Goal: Navigation & Orientation: Find specific page/section

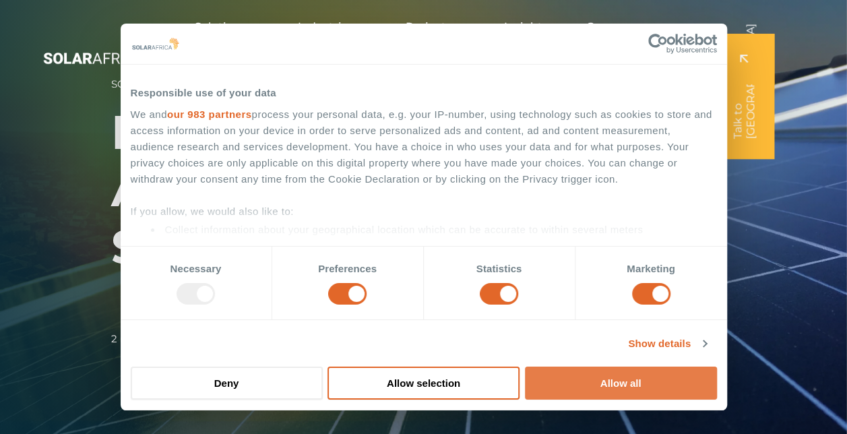
click at [607, 383] on button "Allow all" at bounding box center [621, 382] width 192 height 33
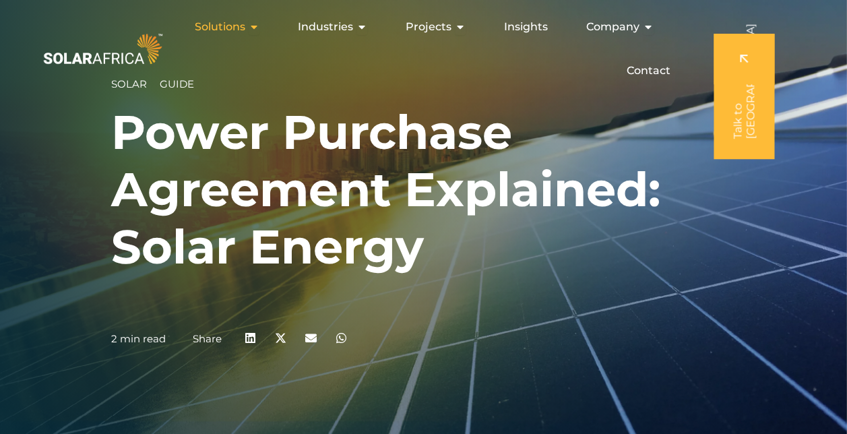
click at [228, 28] on span "Solutions" at bounding box center [220, 27] width 51 height 16
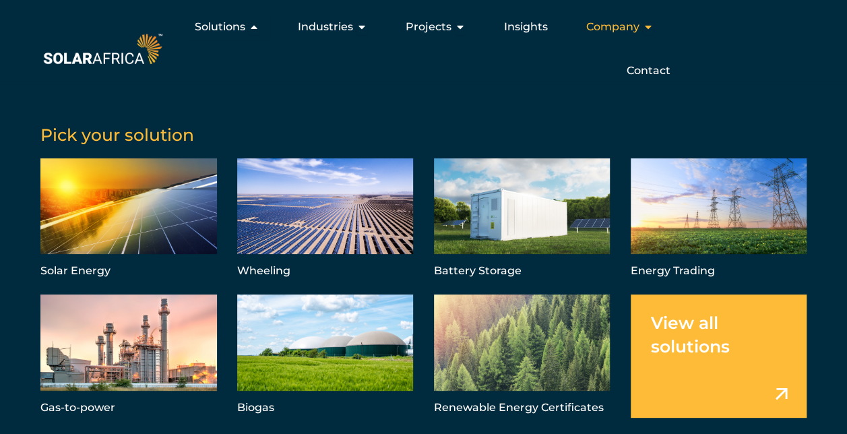
click at [599, 30] on span "Company" at bounding box center [612, 27] width 53 height 16
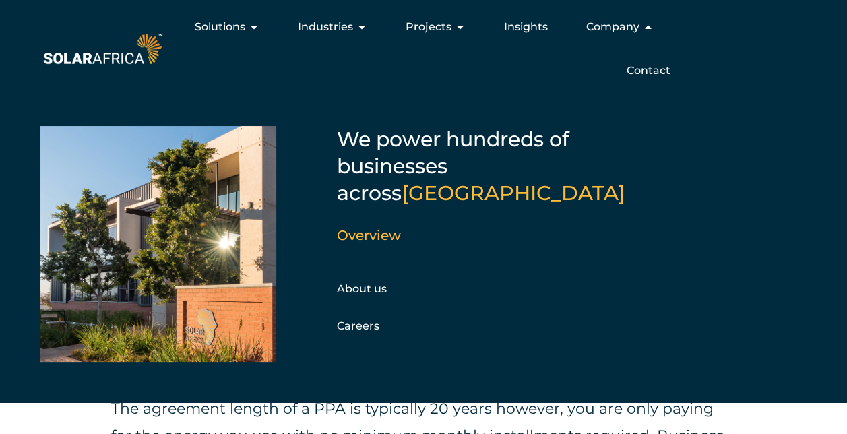
scroll to position [1133, 0]
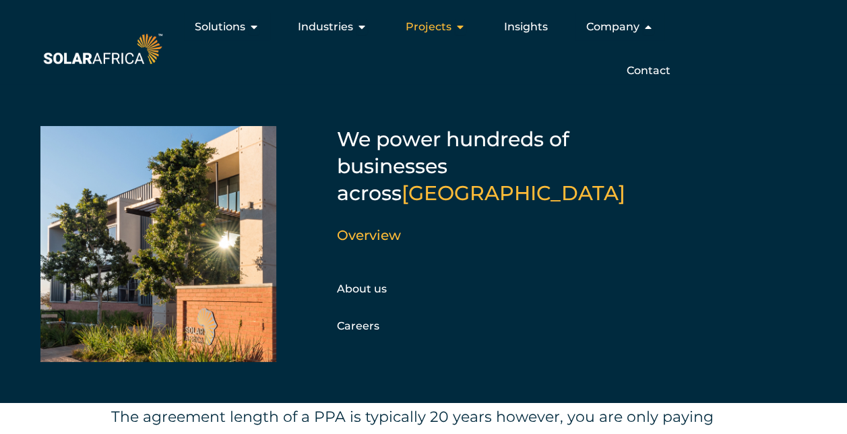
click at [430, 28] on span "Projects" at bounding box center [428, 27] width 46 height 16
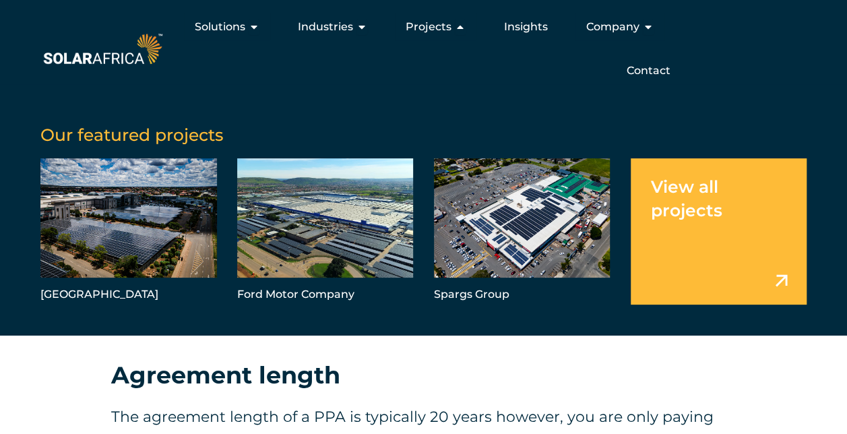
click at [695, 203] on link "Menu" at bounding box center [718, 231] width 176 height 146
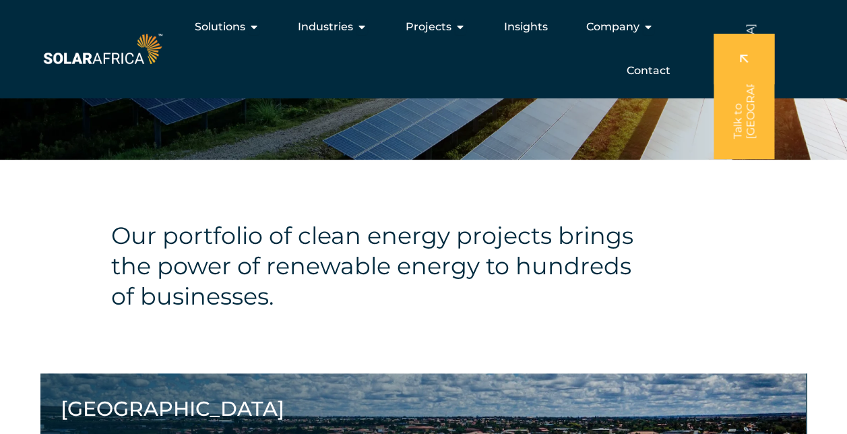
scroll to position [73, 0]
